Goal: Information Seeking & Learning: Learn about a topic

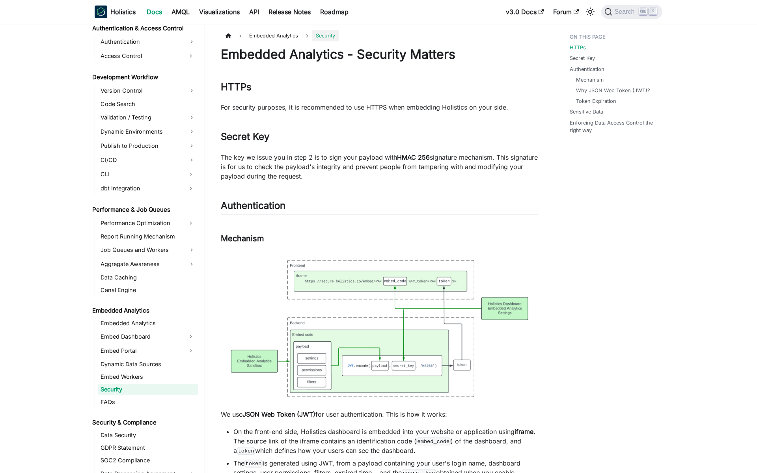
scroll to position [566, 0]
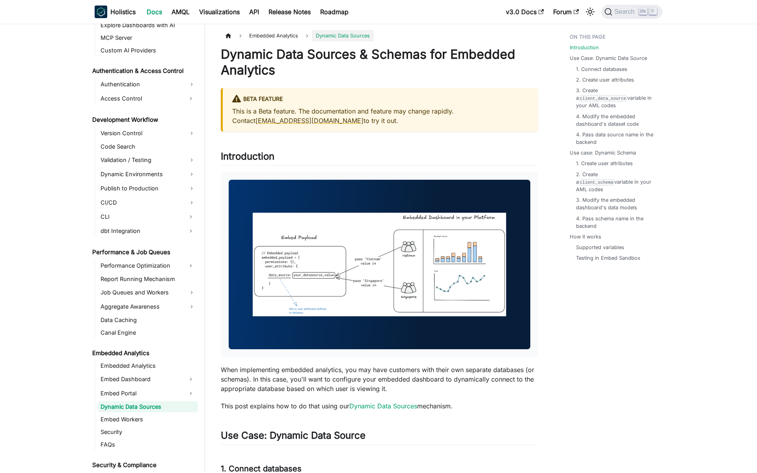
scroll to position [541, 0]
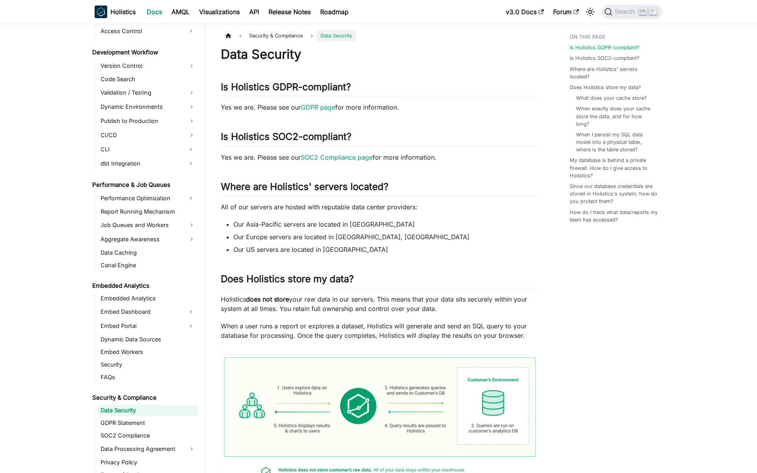
scroll to position [612, 0]
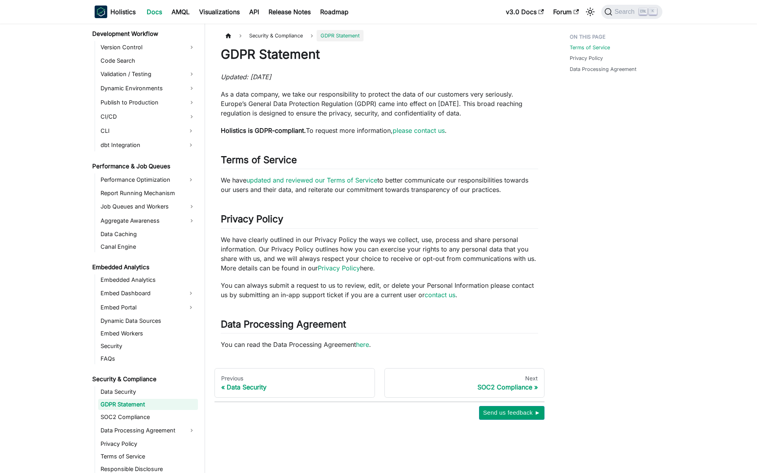
scroll to position [625, 0]
